Goal: Transaction & Acquisition: Purchase product/service

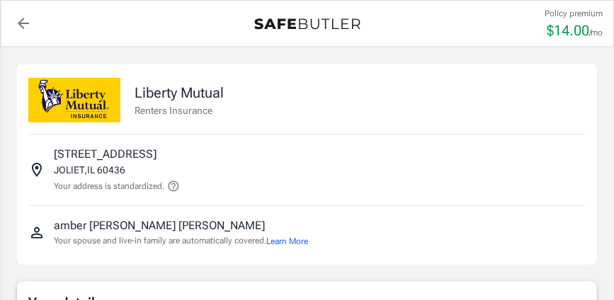
click at [213, 113] on p "Renters Insurance" at bounding box center [178, 110] width 89 height 14
click at [175, 183] on icon at bounding box center [173, 186] width 13 height 13
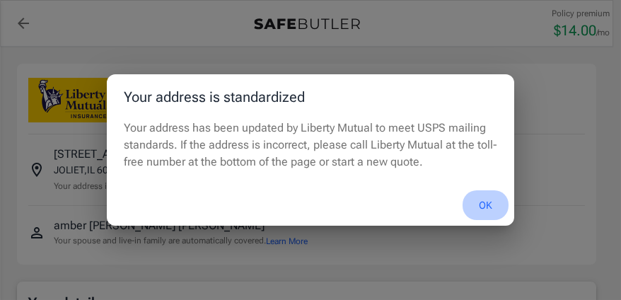
click at [479, 195] on button "OK" at bounding box center [486, 205] width 46 height 30
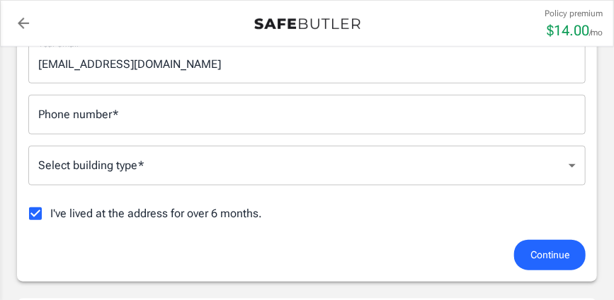
scroll to position [339, 0]
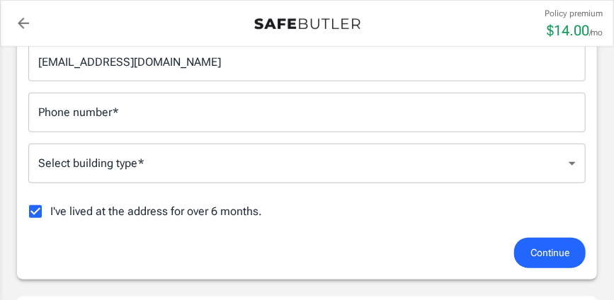
click at [85, 105] on div "Phone number   * Phone number   *" at bounding box center [306, 113] width 557 height 40
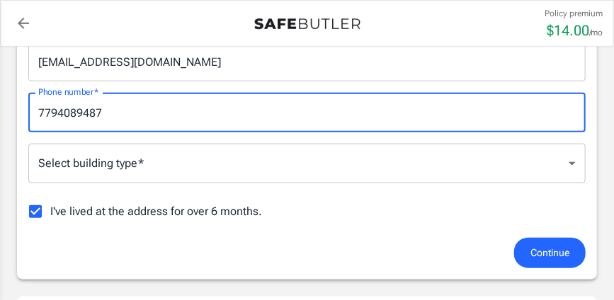
type input "7794089487"
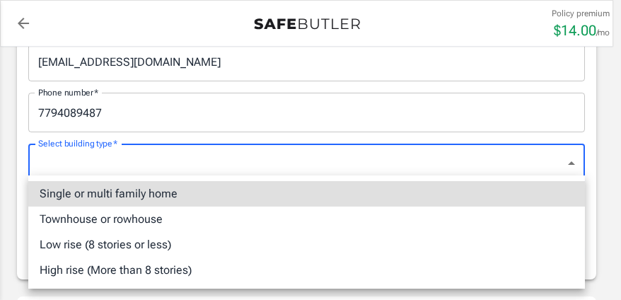
click at [115, 199] on li "Single or multi family home" at bounding box center [306, 193] width 557 height 25
type input "singlefamily"
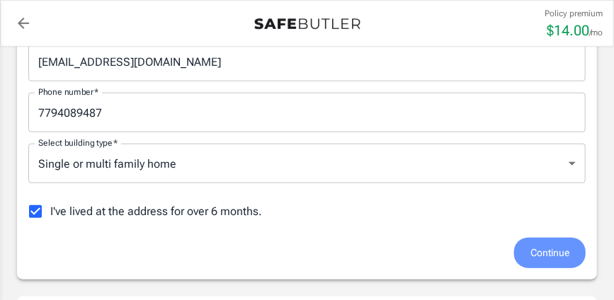
click at [544, 260] on button "Continue" at bounding box center [549, 253] width 71 height 30
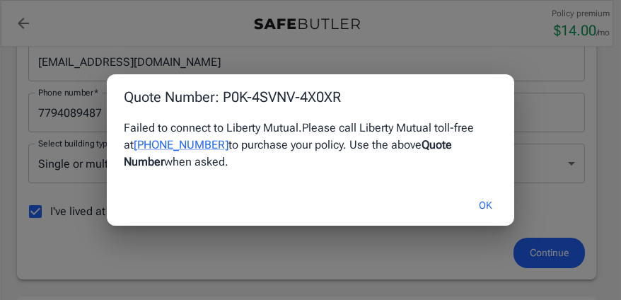
click at [486, 214] on button "OK" at bounding box center [486, 205] width 46 height 30
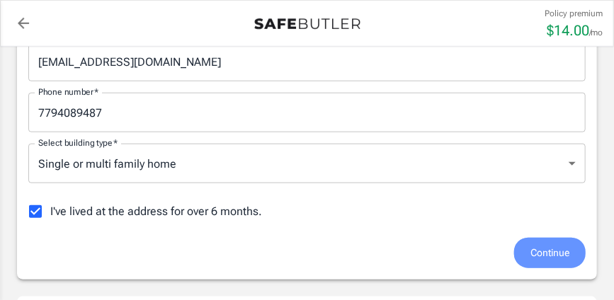
click at [546, 253] on span "Continue" at bounding box center [549, 253] width 39 height 18
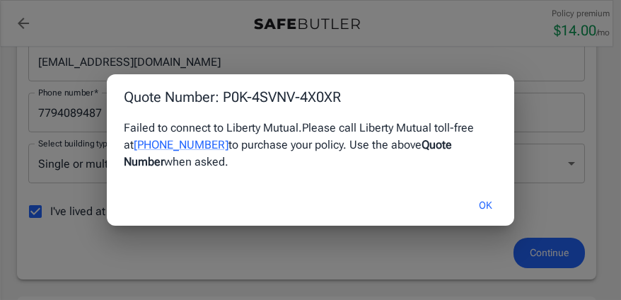
click at [488, 211] on button "OK" at bounding box center [486, 205] width 46 height 30
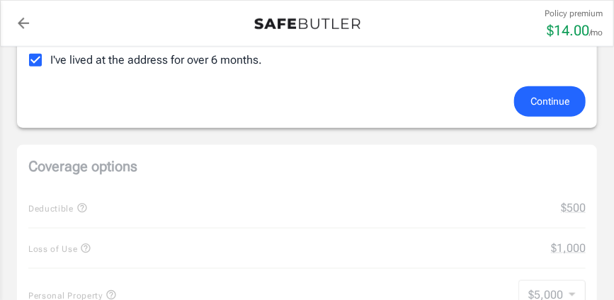
scroll to position [509, 0]
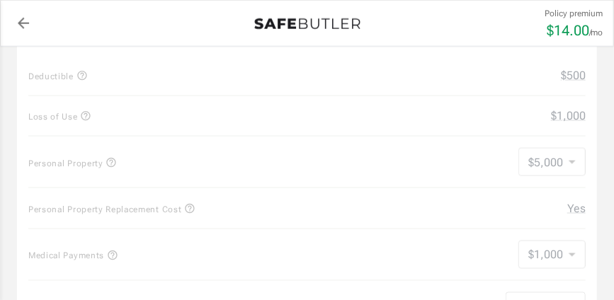
scroll to position [620, 0]
click at [561, 124] on div "Coverage options Deductible $500 Loss of Use $1,000 Personal Property $5,000 50…" at bounding box center [307, 202] width 580 height 373
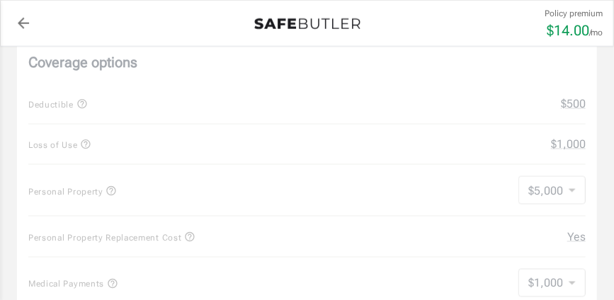
scroll to position [594, 0]
click at [565, 193] on div "Coverage options Deductible $500 Loss of Use $1,000 Personal Property $5,000 50…" at bounding box center [307, 228] width 580 height 373
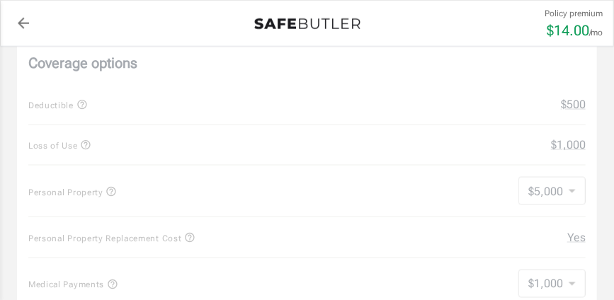
click at [21, 25] on icon "back to quotes" at bounding box center [23, 23] width 17 height 17
